Goal: Task Accomplishment & Management: Manage account settings

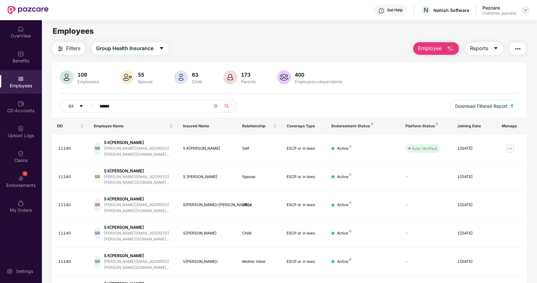
click at [526, 6] on div at bounding box center [526, 10] width 8 height 8
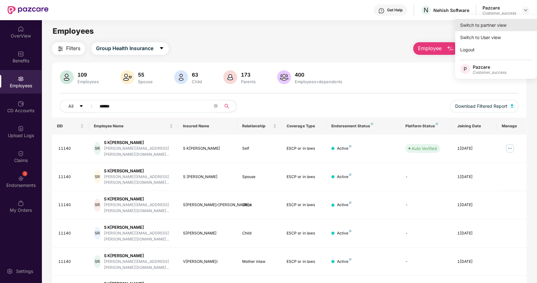
click at [494, 21] on div "Switch to partner view" at bounding box center [496, 25] width 82 height 12
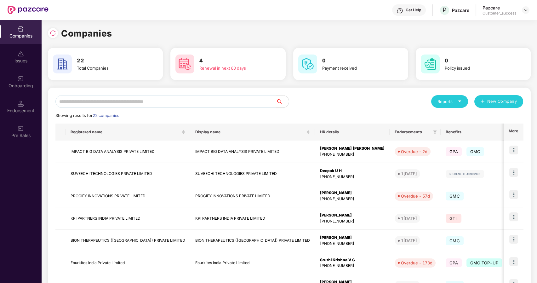
click at [180, 102] on input "text" at bounding box center [165, 101] width 221 height 13
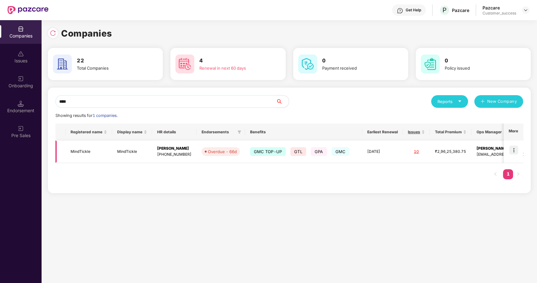
type input "****"
click at [511, 149] on img at bounding box center [513, 149] width 9 height 9
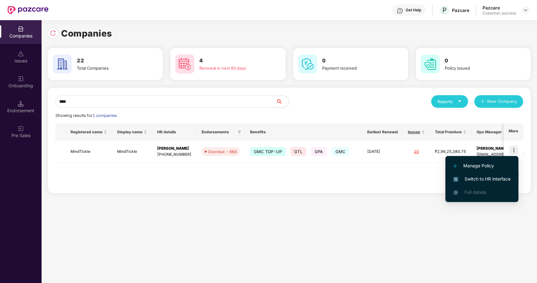
click at [478, 177] on span "Switch to HR interface" at bounding box center [481, 178] width 57 height 7
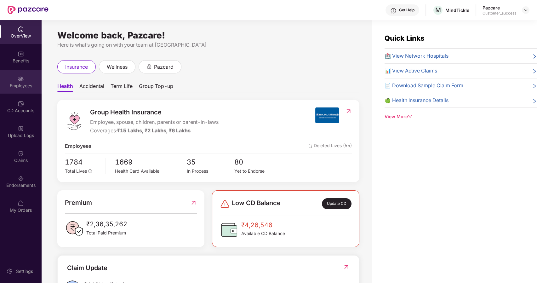
click at [16, 78] on div "Employees" at bounding box center [21, 82] width 42 height 24
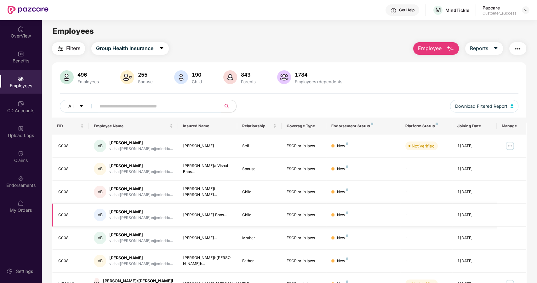
scroll to position [104, 0]
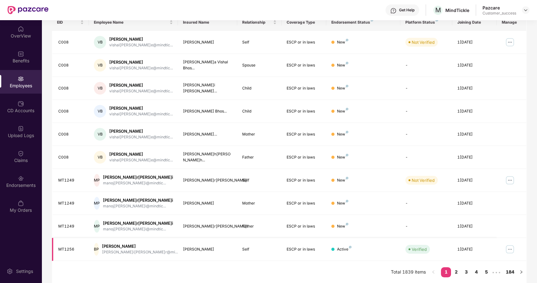
click at [510, 249] on img at bounding box center [510, 249] width 10 height 10
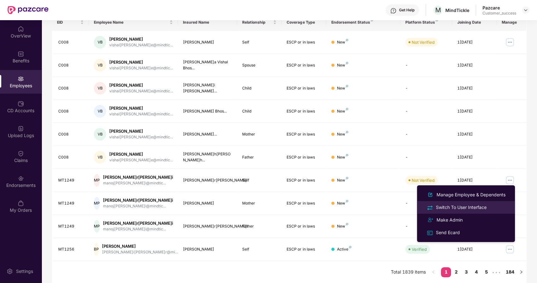
click at [460, 208] on div "Switch To User Interface" at bounding box center [461, 207] width 53 height 7
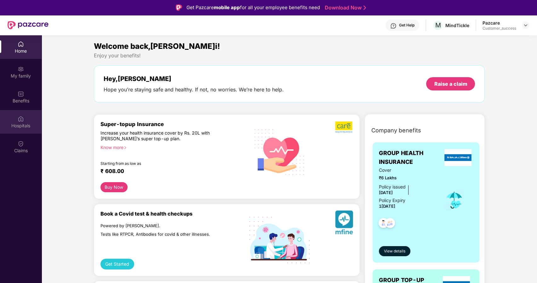
click at [17, 117] on div "Hospitals" at bounding box center [21, 122] width 42 height 24
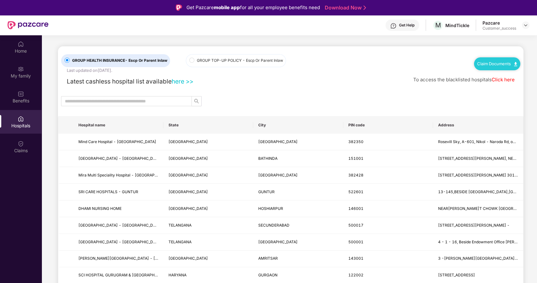
click at [506, 79] on link "Click here" at bounding box center [503, 80] width 23 height 6
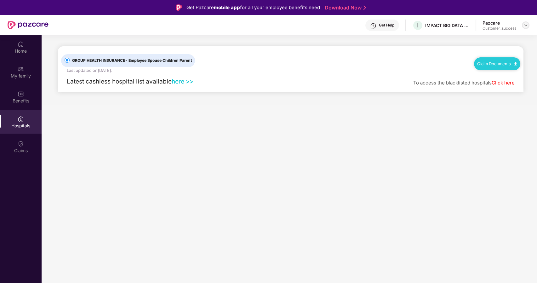
click at [525, 25] on img at bounding box center [525, 25] width 5 height 5
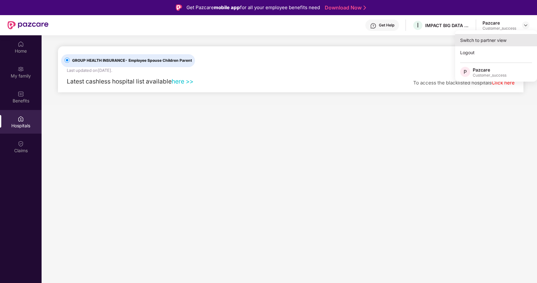
click at [499, 36] on div "Switch to partner view" at bounding box center [496, 40] width 82 height 12
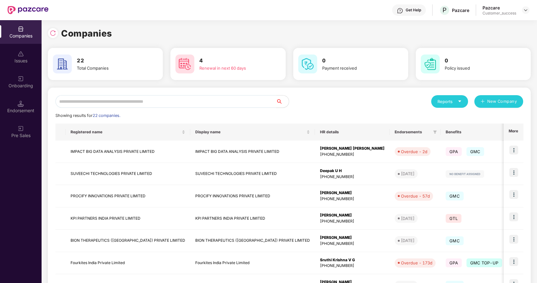
click at [109, 102] on input "text" at bounding box center [165, 101] width 221 height 13
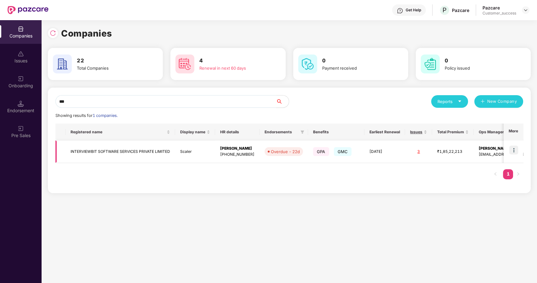
type input "***"
click at [514, 148] on img at bounding box center [513, 149] width 9 height 9
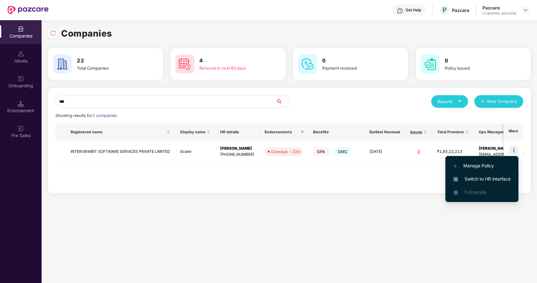
click at [471, 177] on span "Switch to HR interface" at bounding box center [481, 178] width 57 height 7
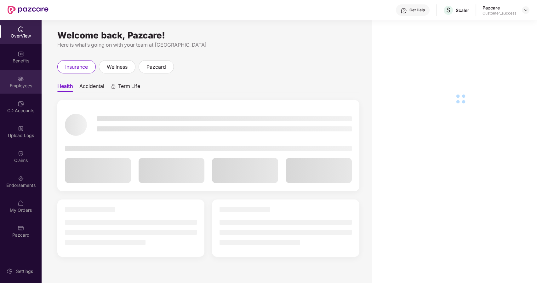
click at [19, 89] on div "Employees" at bounding box center [21, 82] width 42 height 24
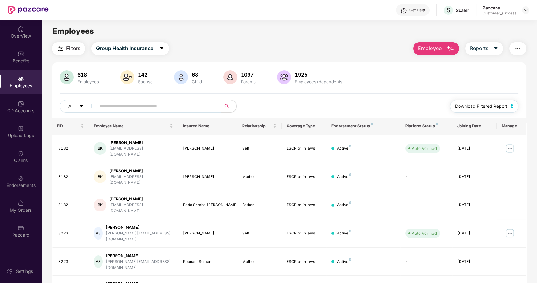
click at [486, 105] on span "Download Filtered Report" at bounding box center [481, 106] width 52 height 7
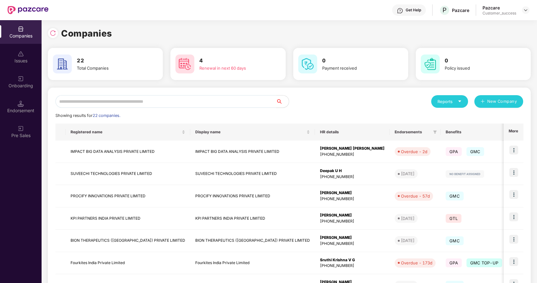
click at [120, 100] on input "text" at bounding box center [165, 101] width 221 height 13
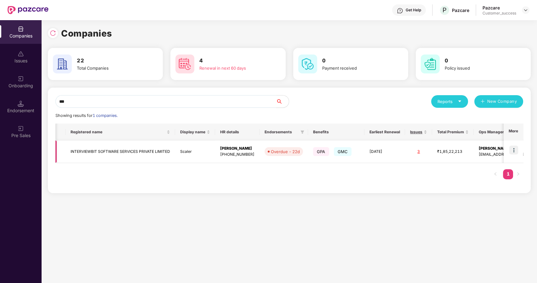
scroll to position [0, 31]
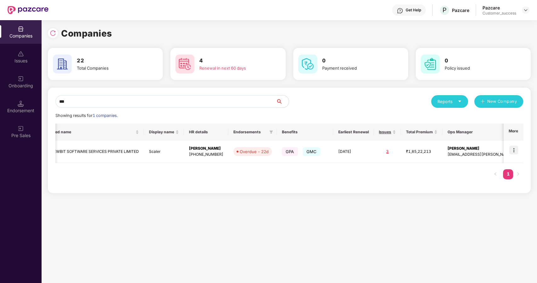
type input "***"
click at [514, 149] on img at bounding box center [513, 149] width 9 height 9
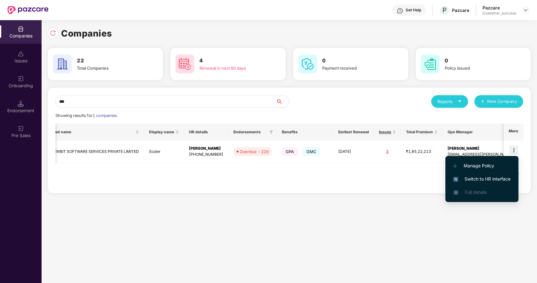
click at [477, 177] on span "Switch to HR interface" at bounding box center [481, 178] width 57 height 7
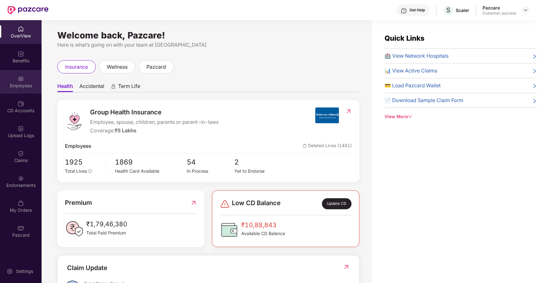
click at [16, 86] on div "Employees" at bounding box center [21, 86] width 42 height 6
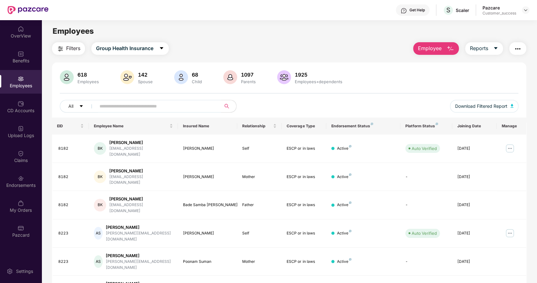
click at [103, 106] on input "text" at bounding box center [156, 105] width 113 height 9
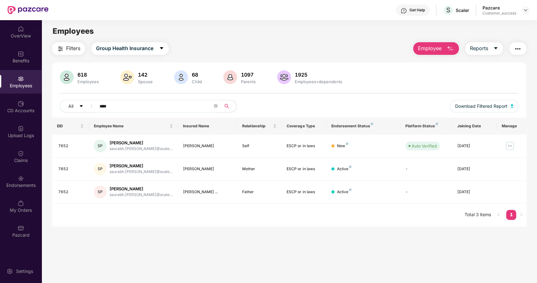
type input "****"
